Goal: Task Accomplishment & Management: Manage account settings

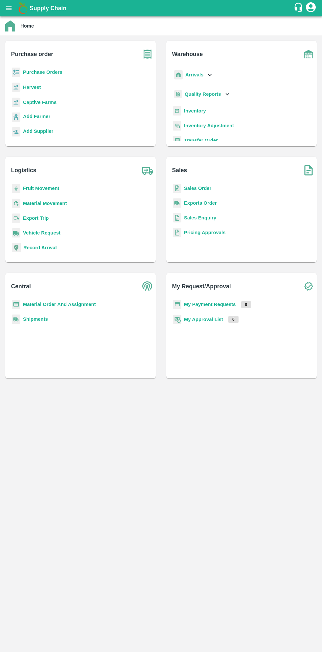
click at [15, 6] on button "open drawer" at bounding box center [8, 8] width 15 height 15
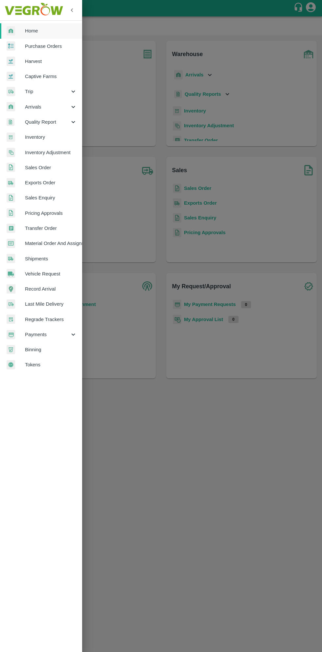
click at [62, 47] on span "Purchase Orders" at bounding box center [51, 46] width 52 height 7
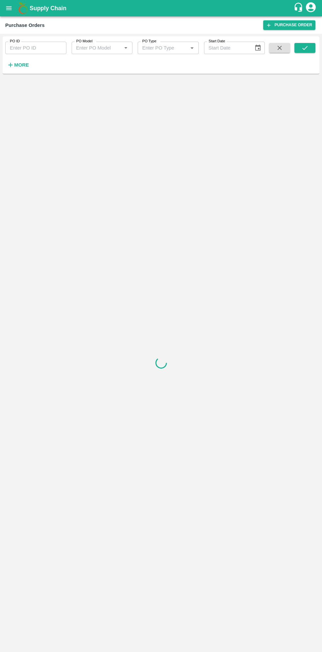
click at [26, 65] on strong "More" at bounding box center [21, 64] width 15 height 5
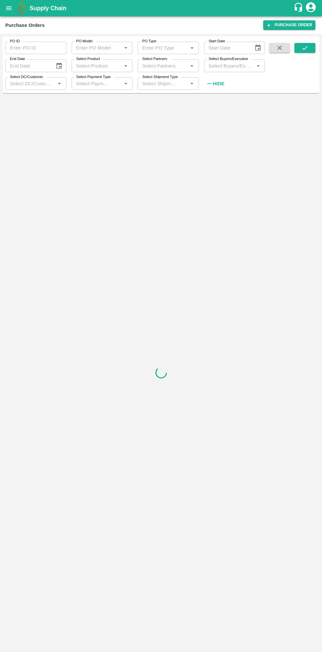
click at [229, 59] on label "Select Buyers/Executive" at bounding box center [227, 58] width 39 height 5
click at [229, 61] on input "Select Buyers/Executive" at bounding box center [229, 65] width 46 height 9
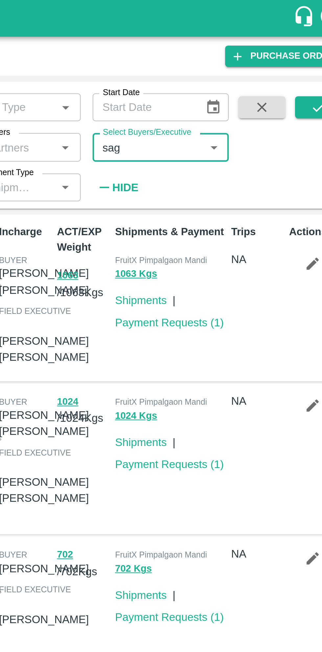
type input "saga"
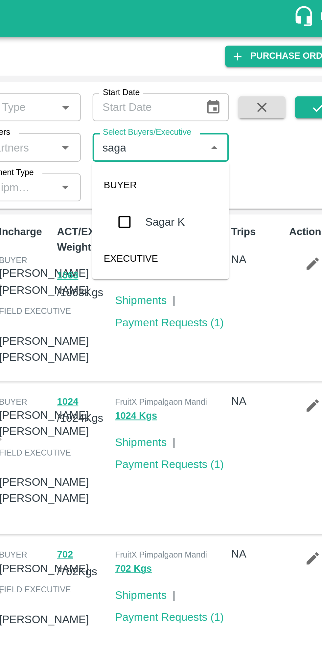
click at [216, 100] on input "checkbox" at bounding box center [217, 99] width 13 height 13
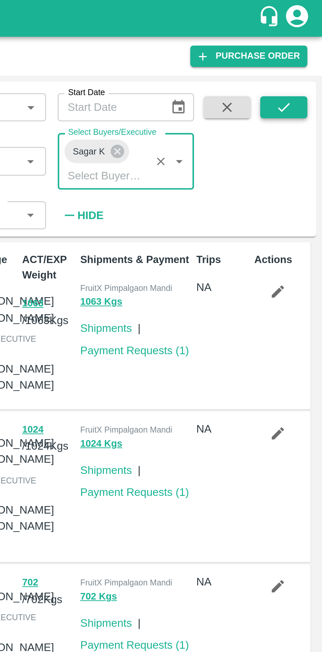
click at [308, 43] on button "submit" at bounding box center [304, 48] width 21 height 10
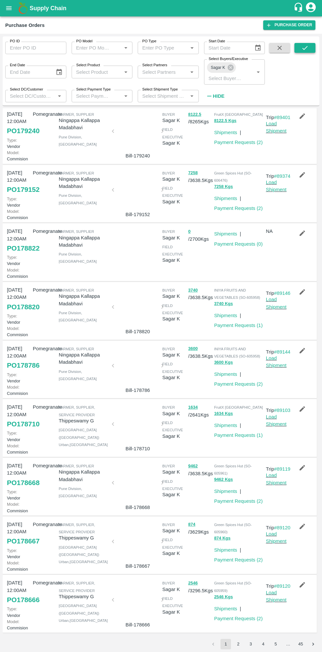
scroll to position [192, 0]
